Goal: Obtain resource: Download file/media

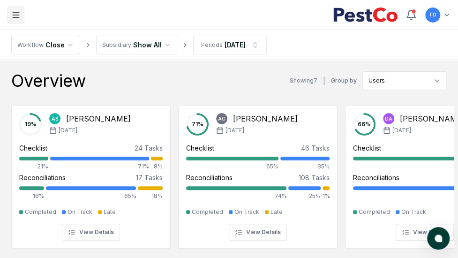
click at [11, 14] on button "Toggle navigation menu" at bounding box center [15, 15] width 17 height 17
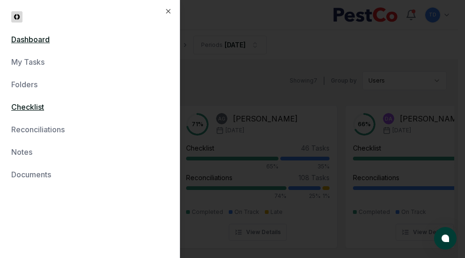
click at [36, 106] on link "Checklist" at bounding box center [89, 106] width 157 height 11
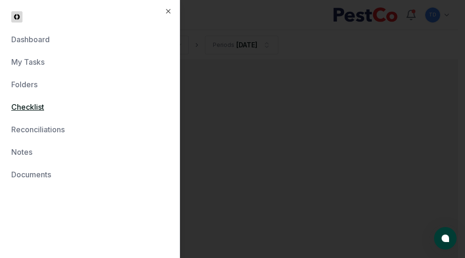
click at [285, 83] on div at bounding box center [232, 129] width 465 height 258
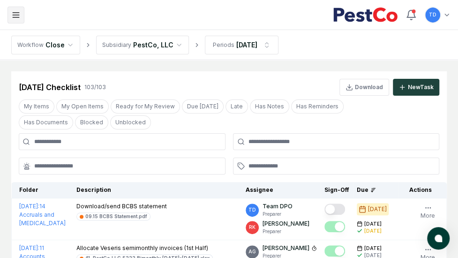
click at [15, 15] on line "button" at bounding box center [16, 15] width 6 height 0
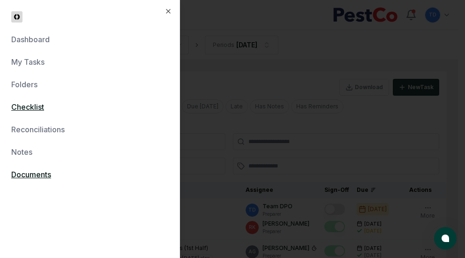
click at [28, 170] on link "Documents" at bounding box center [89, 174] width 157 height 11
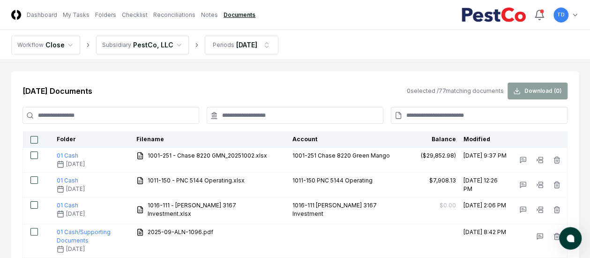
click at [142, 117] on input at bounding box center [110, 115] width 177 height 17
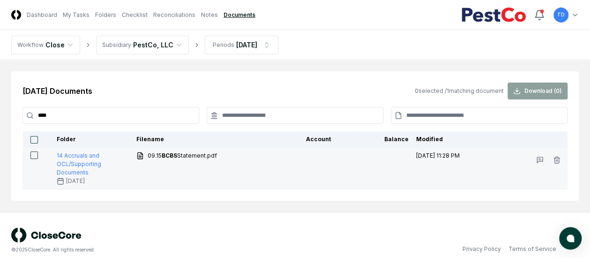
click at [34, 156] on button "button" at bounding box center [33, 154] width 7 height 7
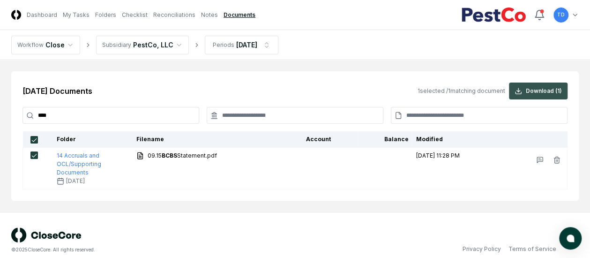
click at [464, 93] on button "Download ( 1 )" at bounding box center [538, 90] width 59 height 17
click at [88, 115] on input "****" at bounding box center [110, 115] width 177 height 17
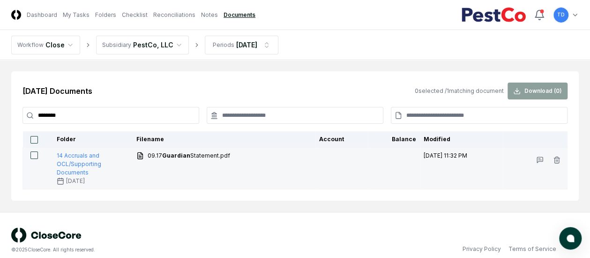
type input "********"
click at [36, 155] on button "button" at bounding box center [33, 154] width 7 height 7
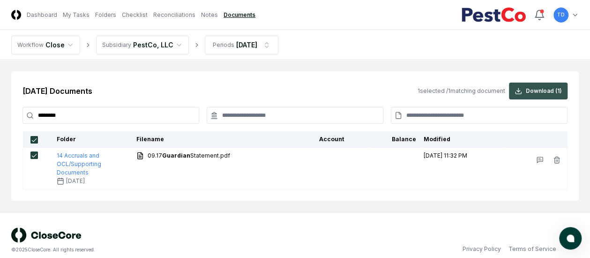
click at [464, 89] on button "Download ( 1 )" at bounding box center [538, 90] width 59 height 17
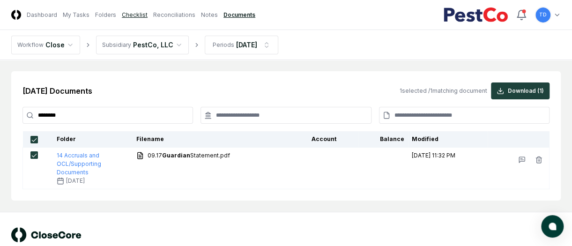
click at [126, 15] on link "Checklist" at bounding box center [135, 15] width 26 height 8
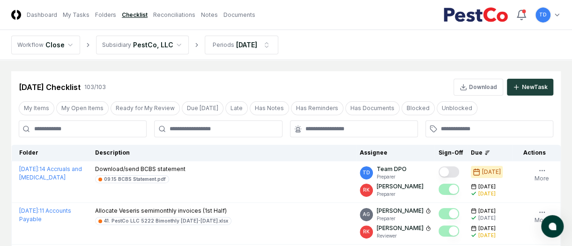
click at [82, 127] on input at bounding box center [83, 128] width 128 height 17
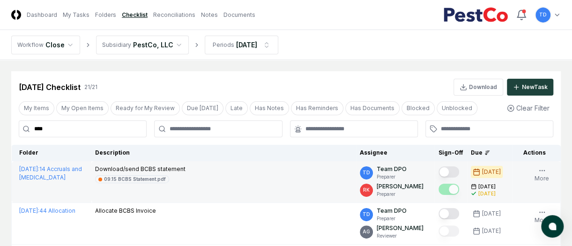
type input "****"
click at [221, 174] on div "Download/send BCBS statement 09.15 BCBS Statement.pdf" at bounding box center [223, 174] width 257 height 18
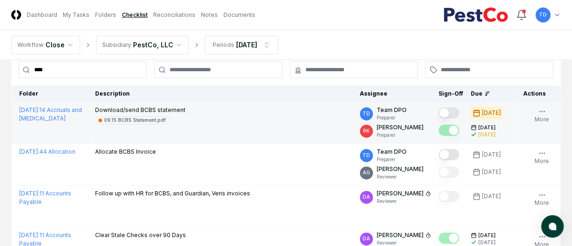
scroll to position [47, 0]
